Goal: Information Seeking & Learning: Learn about a topic

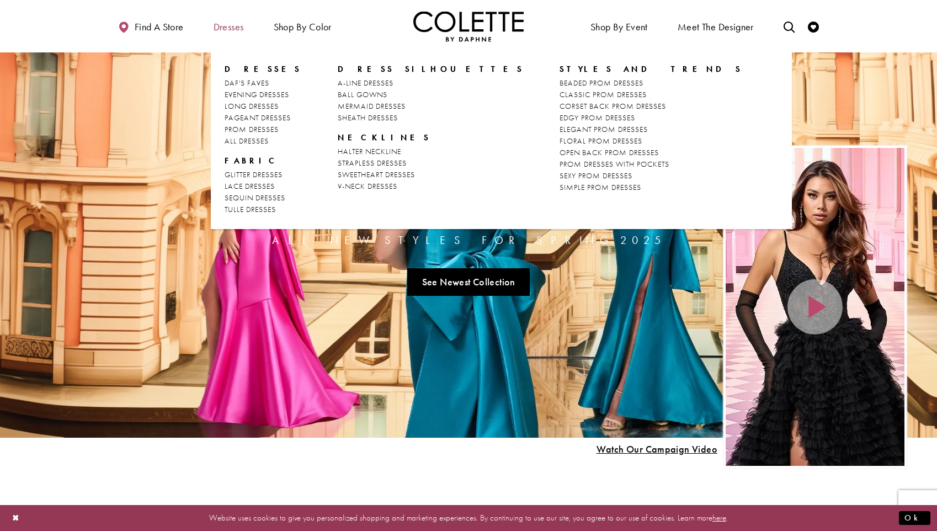
click at [232, 23] on span "Dresses" at bounding box center [229, 27] width 30 height 11
click at [247, 141] on span "ALL DRESSES" at bounding box center [247, 141] width 44 height 10
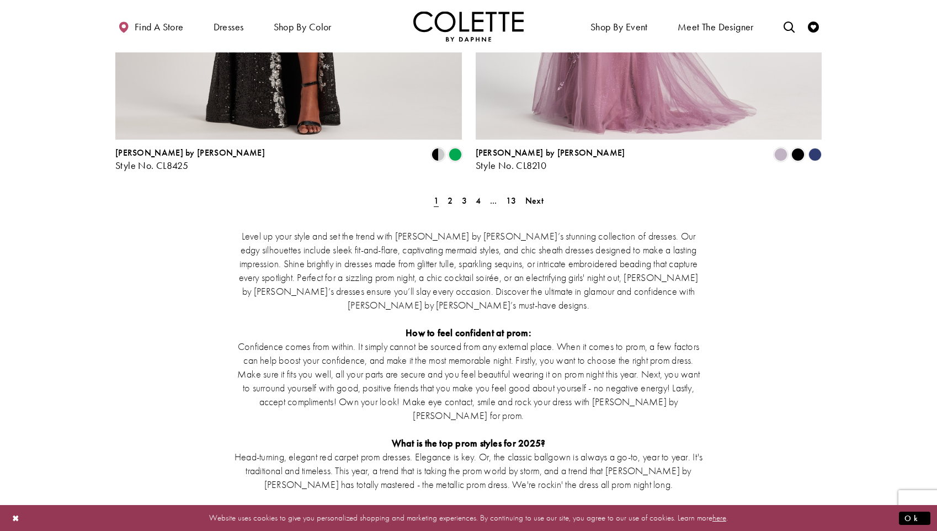
scroll to position [2111, 0]
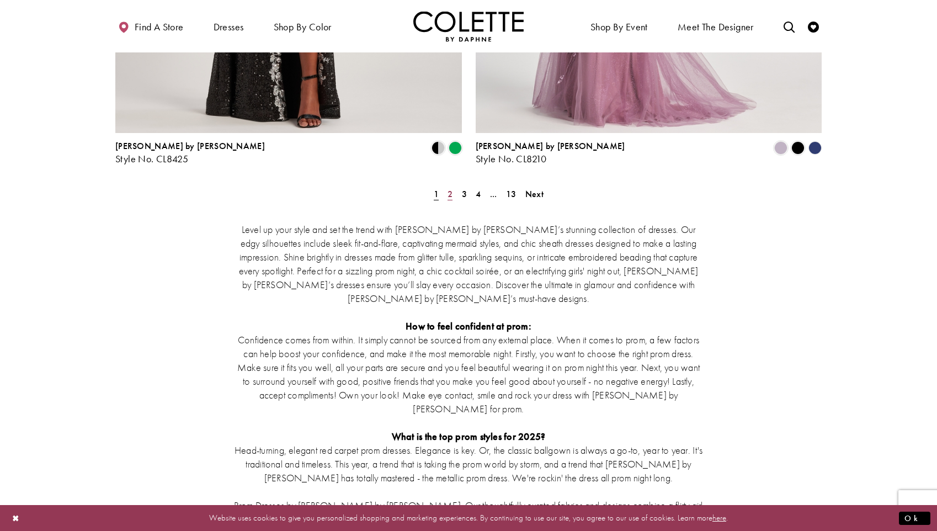
click at [450, 188] on span "2" at bounding box center [450, 194] width 5 height 12
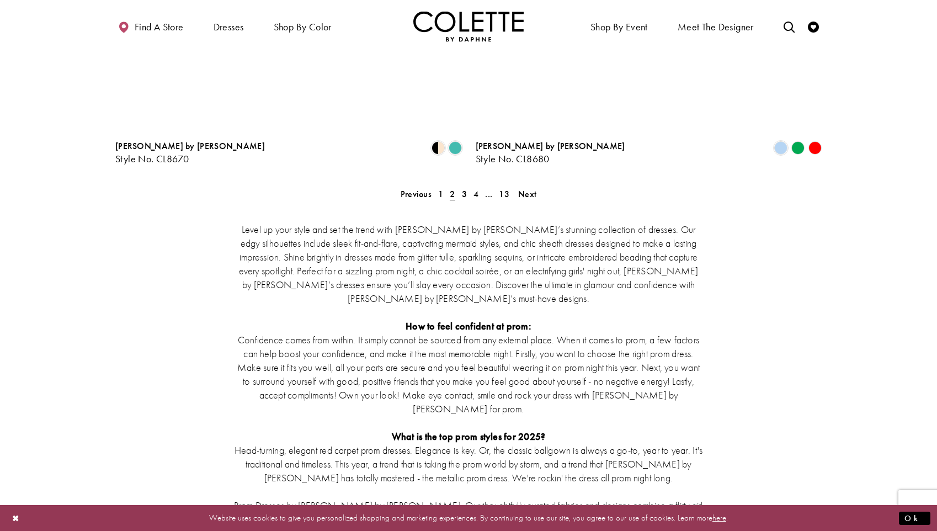
scroll to position [59, 0]
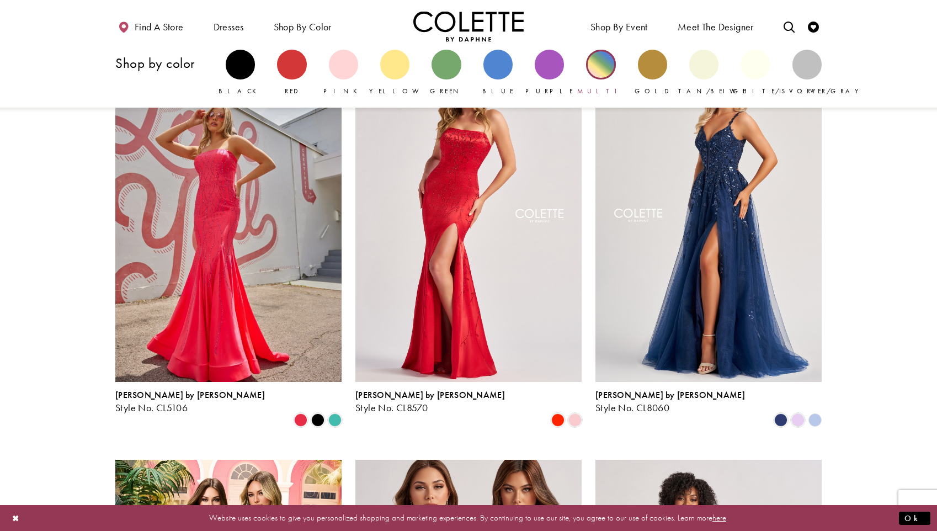
click at [606, 66] on div "Primary block" at bounding box center [600, 64] width 29 height 29
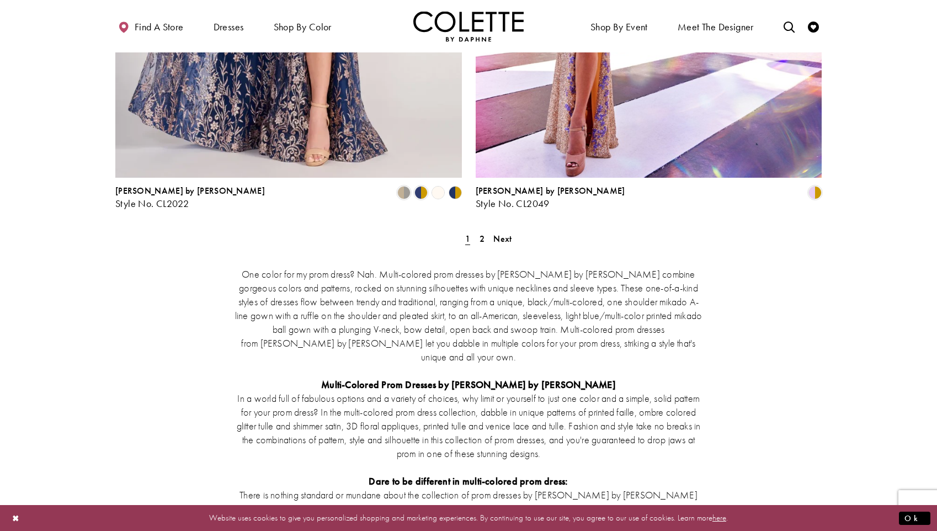
scroll to position [2103, 0]
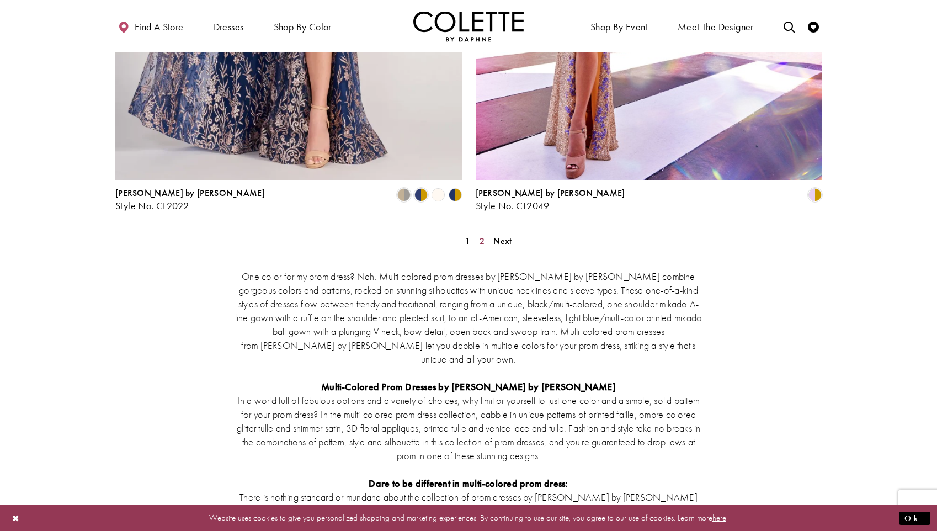
click at [484, 235] on span "2" at bounding box center [482, 241] width 5 height 12
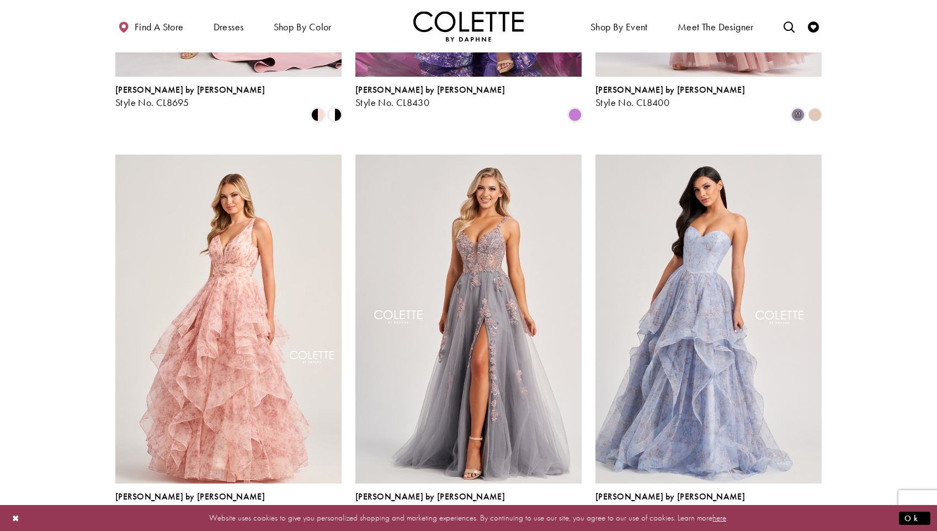
scroll to position [834, 0]
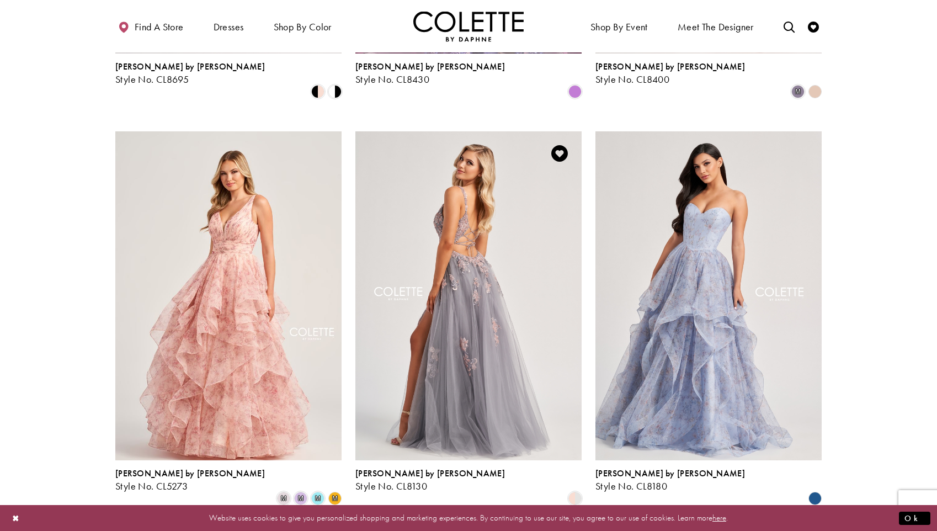
click at [460, 255] on img "Visit Colette by Daphne Style No. CL8130 Page" at bounding box center [469, 295] width 226 height 329
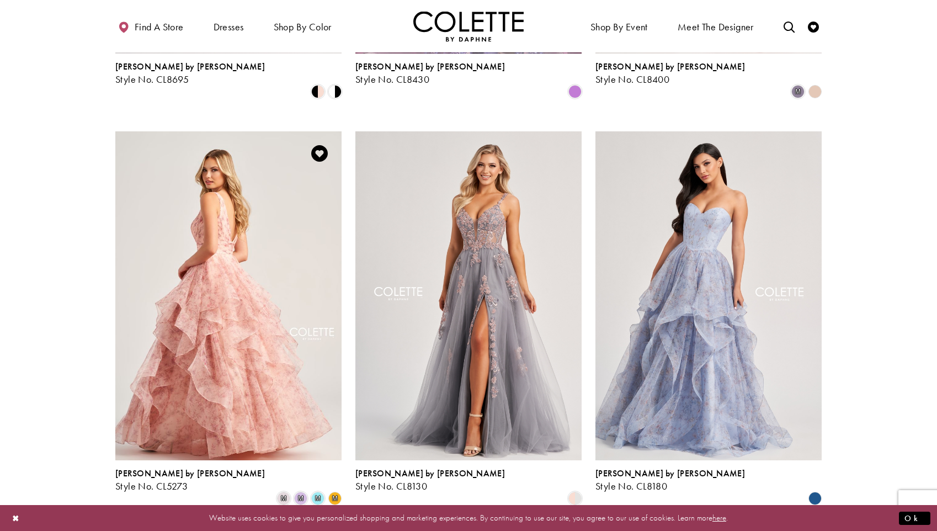
click at [253, 263] on img "Visit Colette by Daphne Style No. CL5273 Page" at bounding box center [228, 295] width 226 height 329
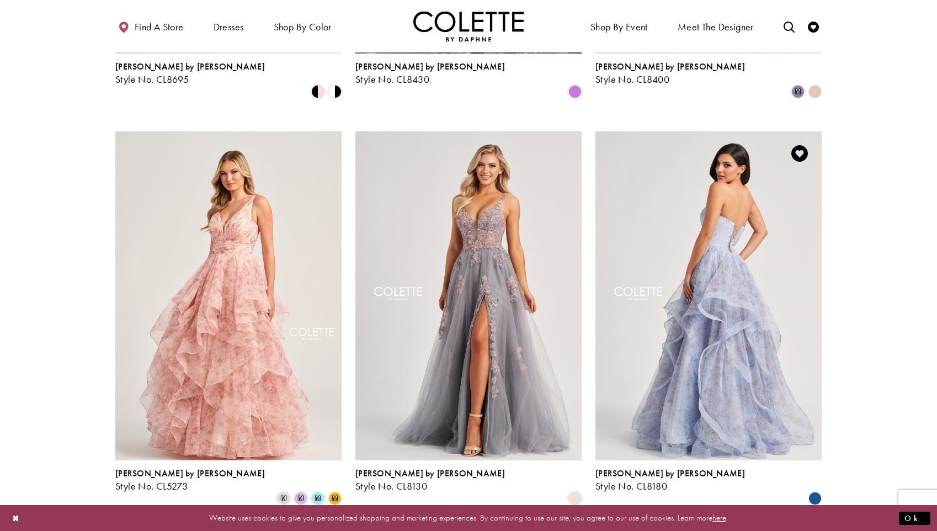
click at [767, 335] on img "Visit Colette by Daphne Style No. CL8180 Page" at bounding box center [709, 295] width 226 height 329
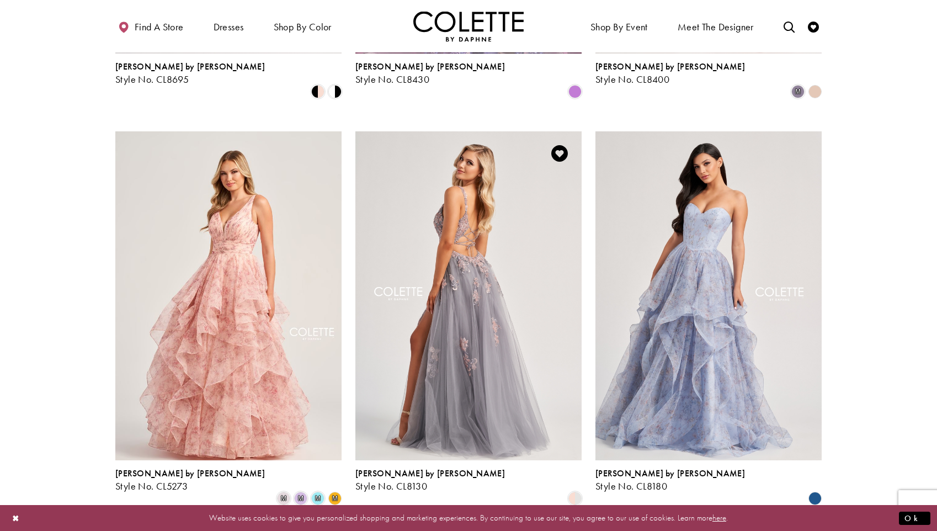
click at [477, 291] on img "Visit Colette by Daphne Style No. CL8130 Page" at bounding box center [469, 295] width 226 height 329
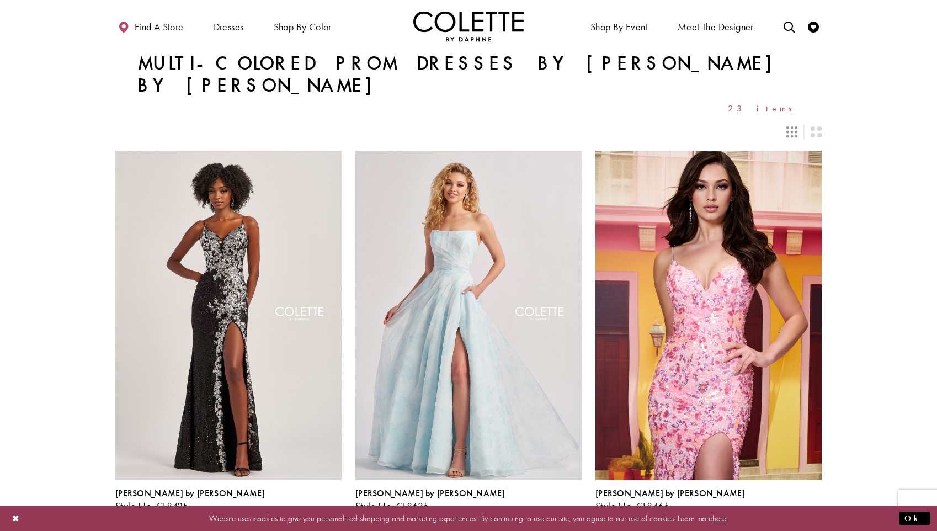
scroll to position [0, 0]
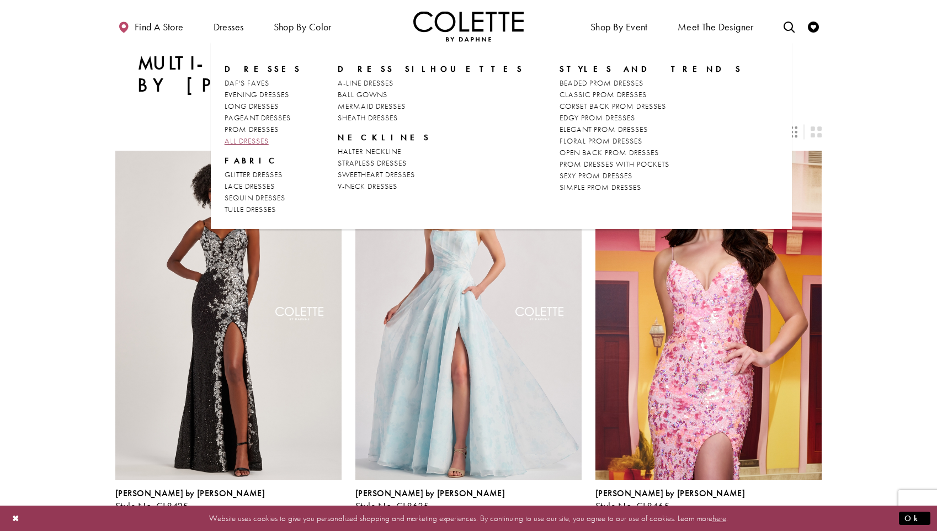
click at [238, 138] on span "ALL DRESSES" at bounding box center [247, 141] width 44 height 10
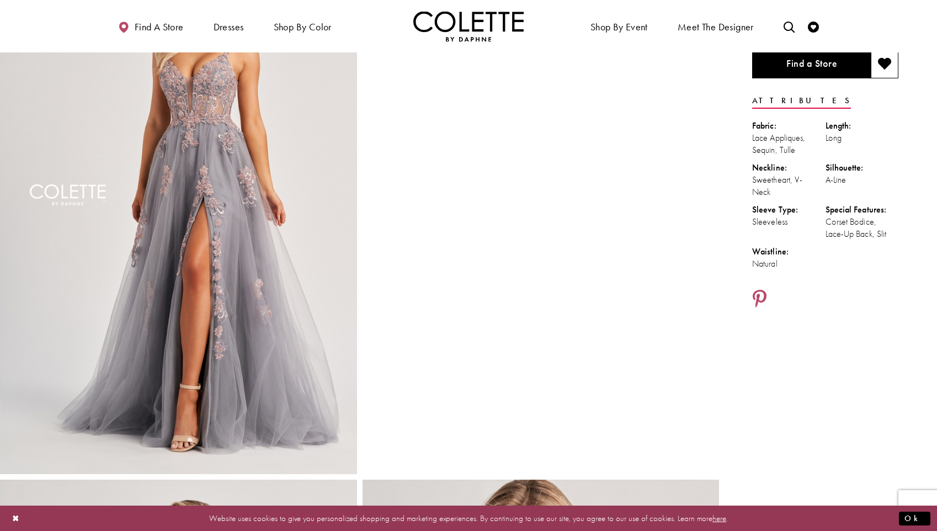
scroll to position [114, 0]
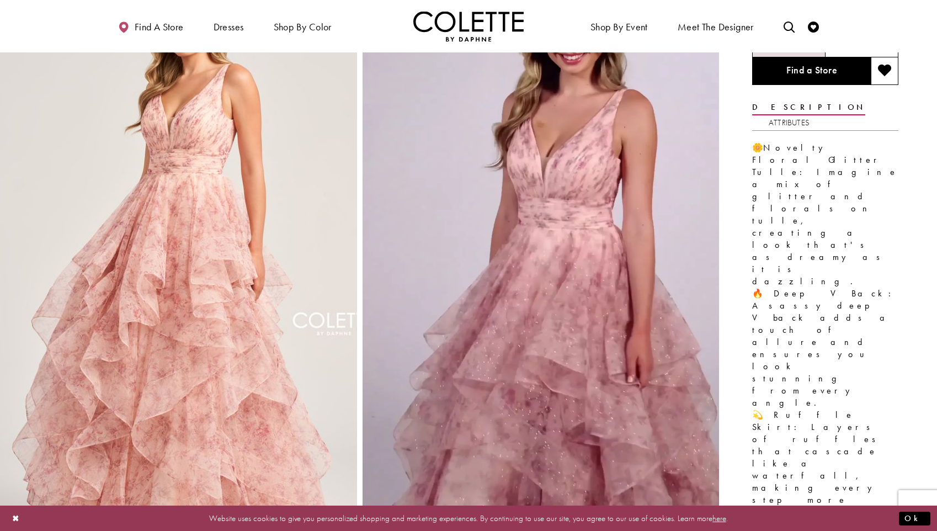
scroll to position [109, 0]
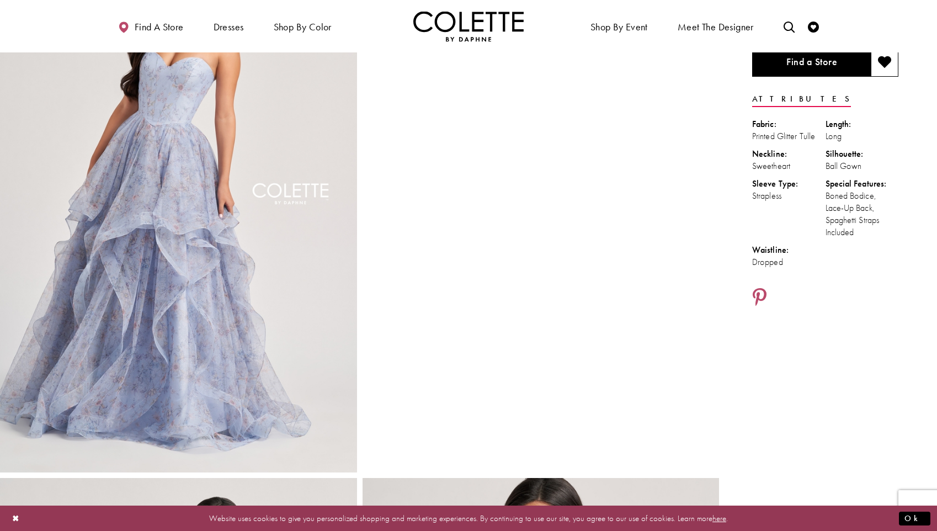
scroll to position [116, 0]
click at [570, 114] on video "Style CL8180 Colette by Daphne #1 autoplay loop mute video" at bounding box center [541, 25] width 357 height 178
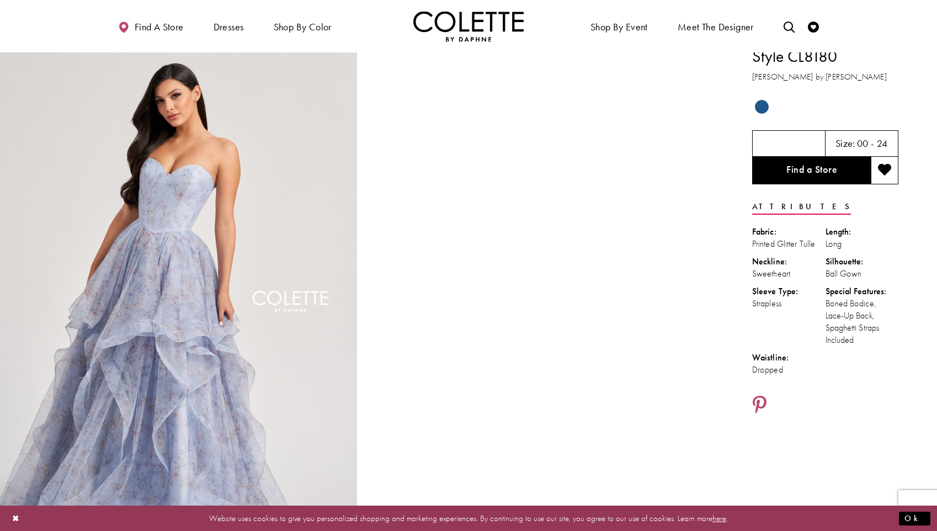
scroll to position [4, 0]
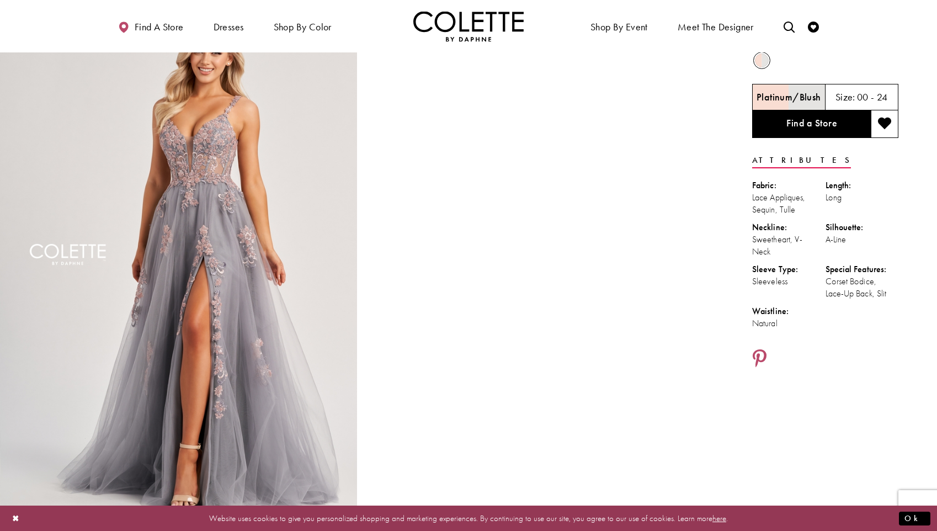
scroll to position [57, 0]
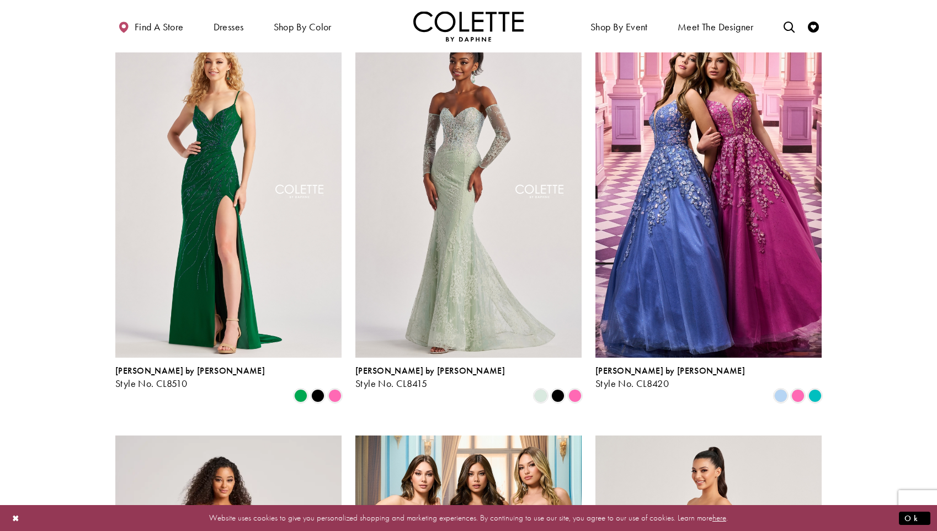
scroll to position [900, 0]
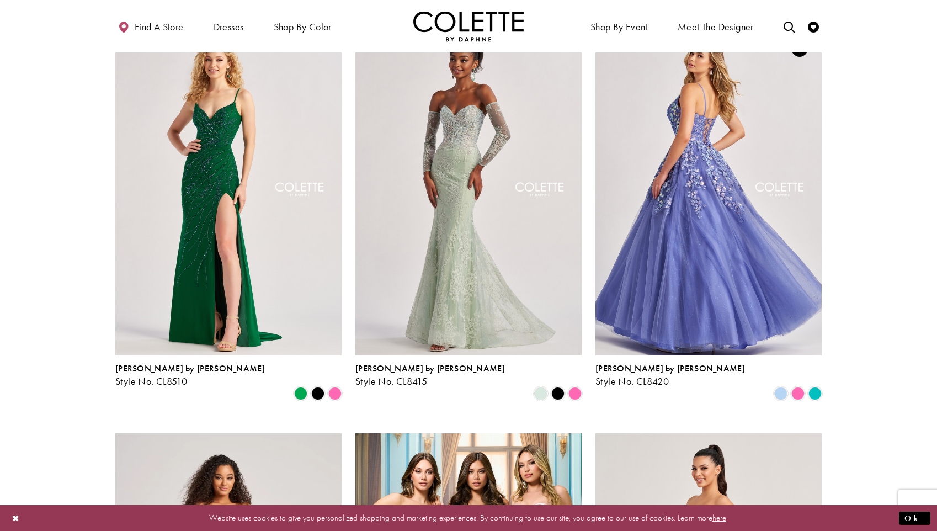
click at [681, 242] on img "Visit Colette by Daphne Style No. CL8420 Page" at bounding box center [709, 190] width 226 height 329
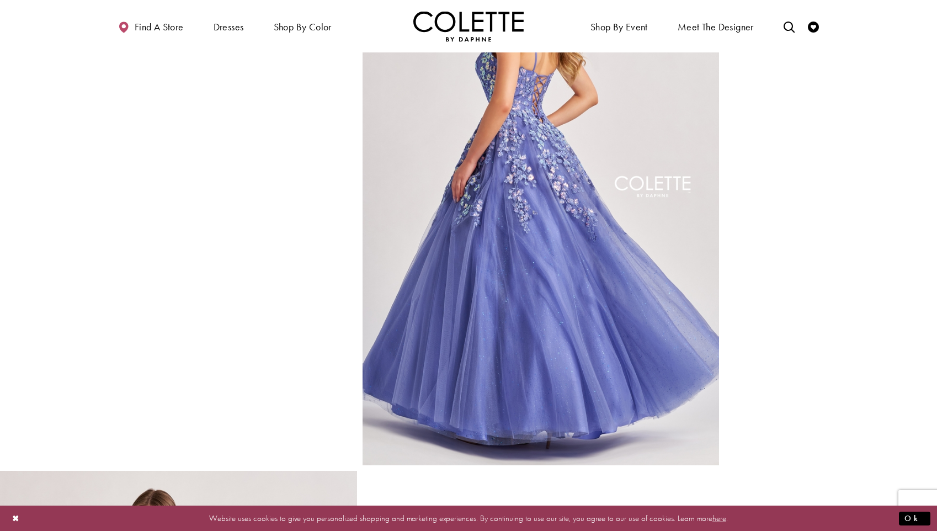
scroll to position [665, 0]
